Goal: Task Accomplishment & Management: Complete application form

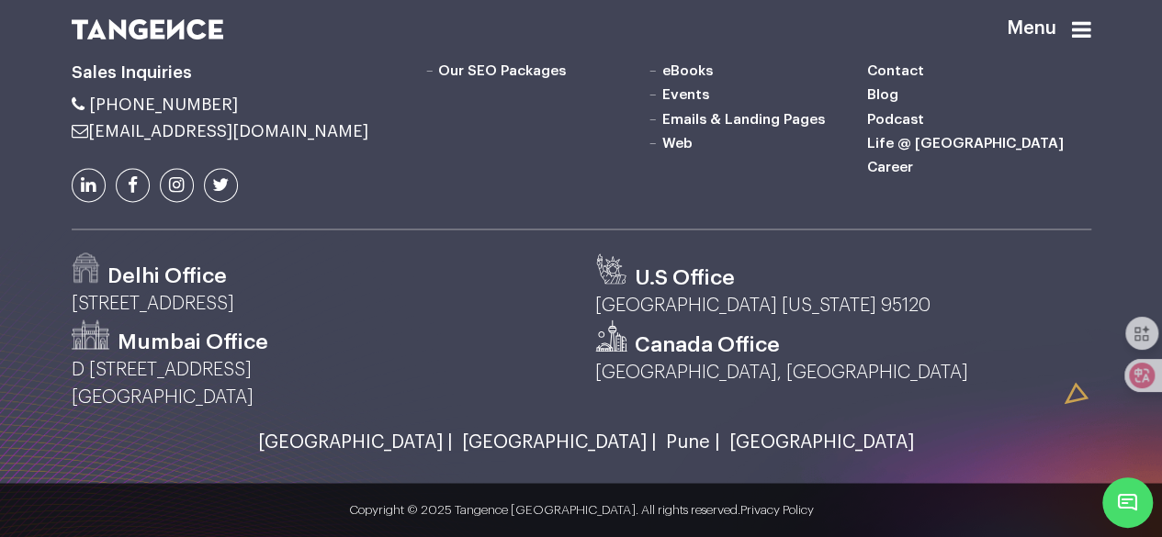
scroll to position [4868, 0]
click at [887, 175] on link "Career" at bounding box center [890, 167] width 46 height 15
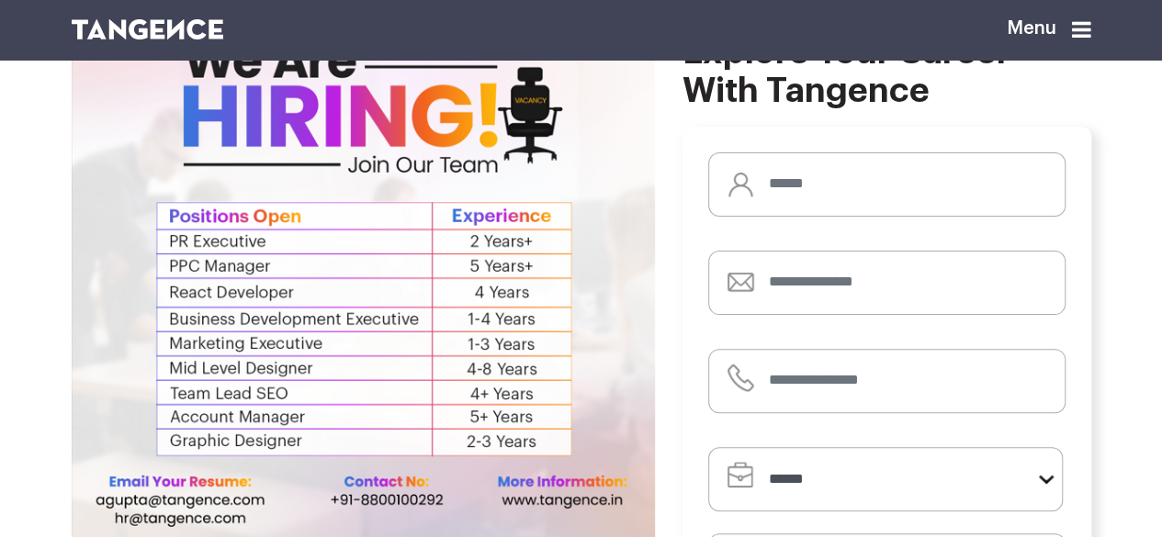
scroll to position [276, 0]
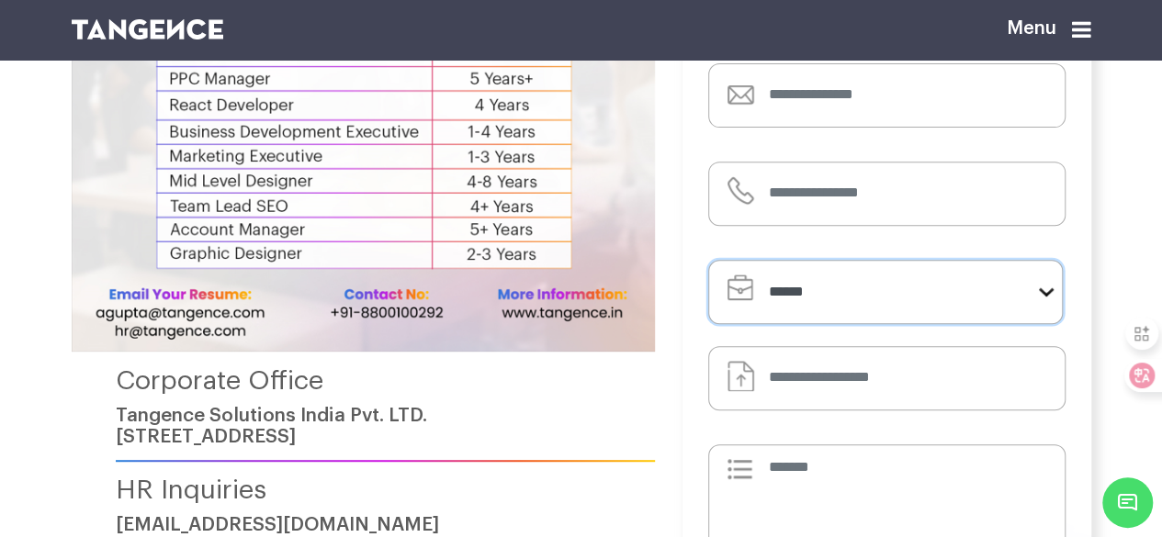
click at [822, 304] on select "**********" at bounding box center [885, 292] width 355 height 64
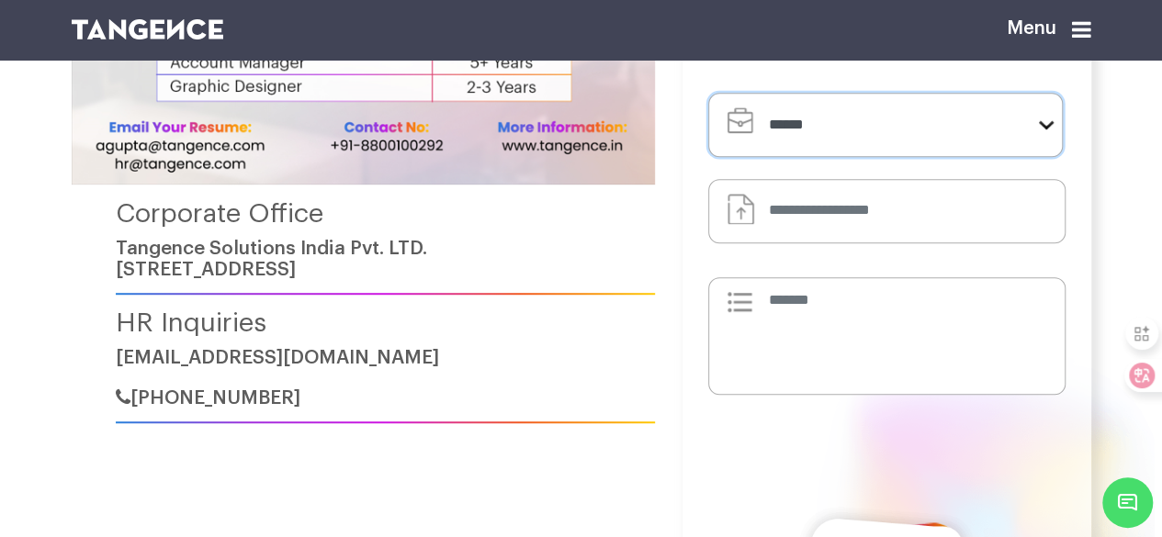
scroll to position [459, 0]
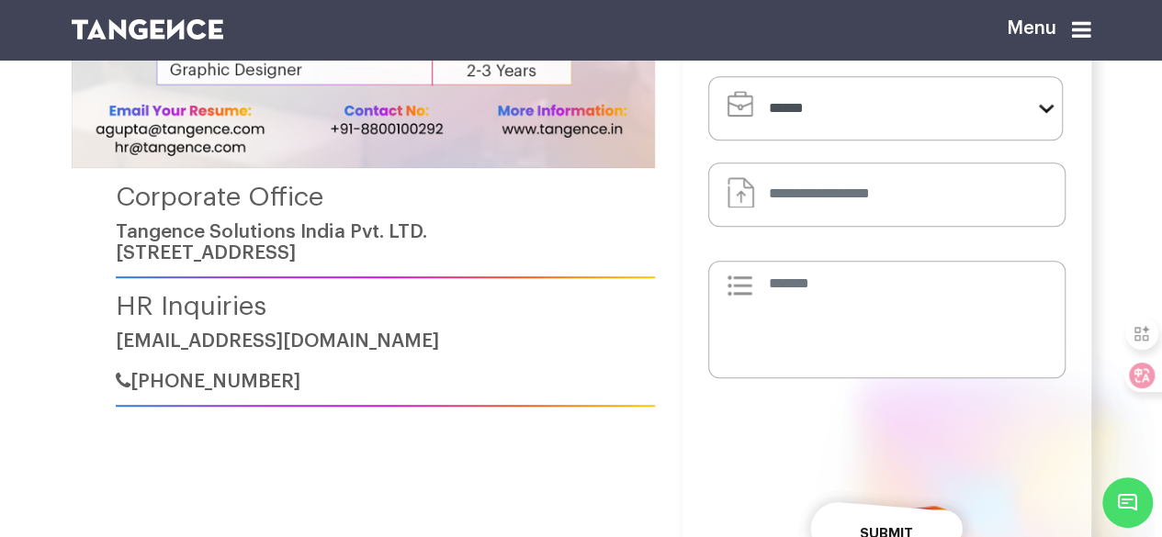
click at [805, 227] on input "Default file input" at bounding box center [886, 195] width 357 height 64
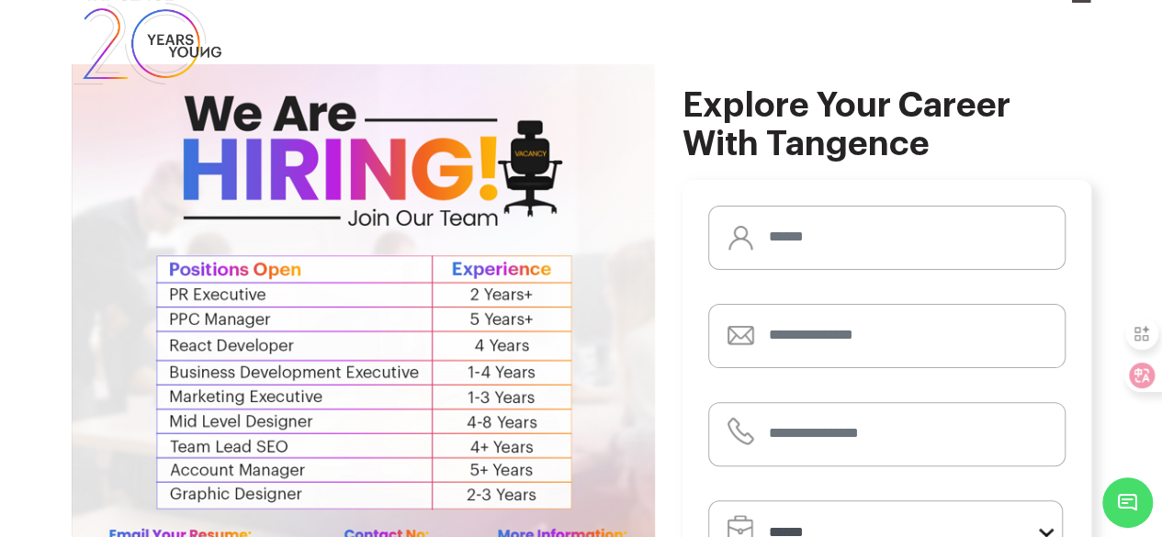
scroll to position [0, 0]
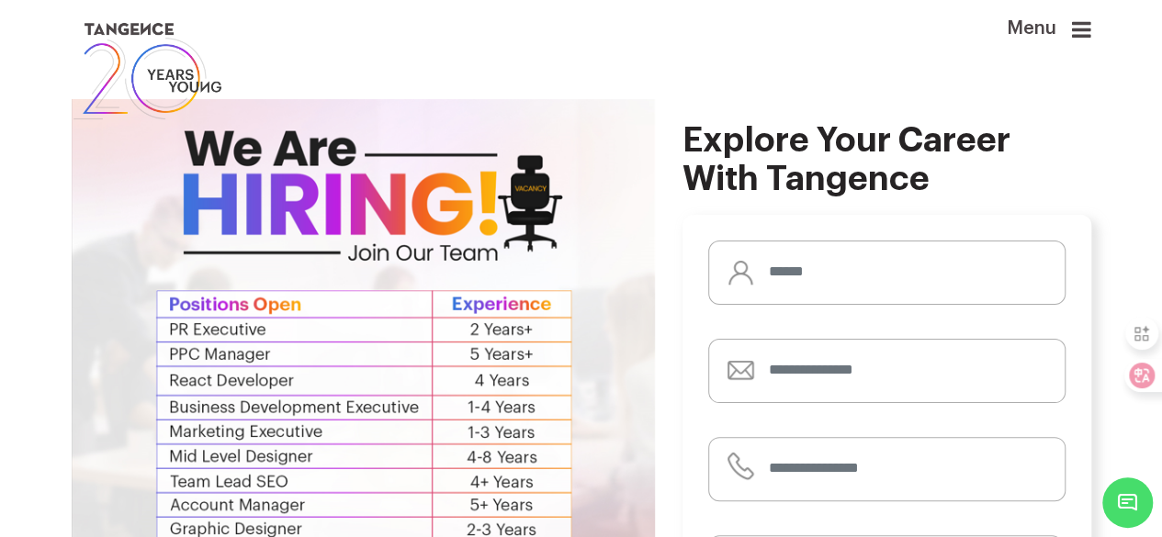
click at [150, 50] on img at bounding box center [148, 71] width 152 height 106
